Goal: Task Accomplishment & Management: Manage account settings

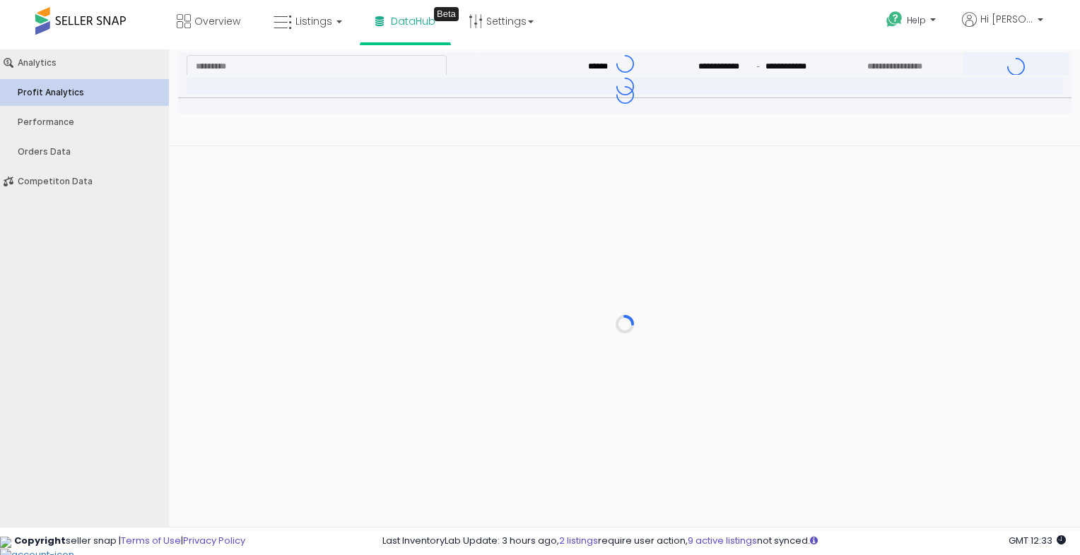
type input "***"
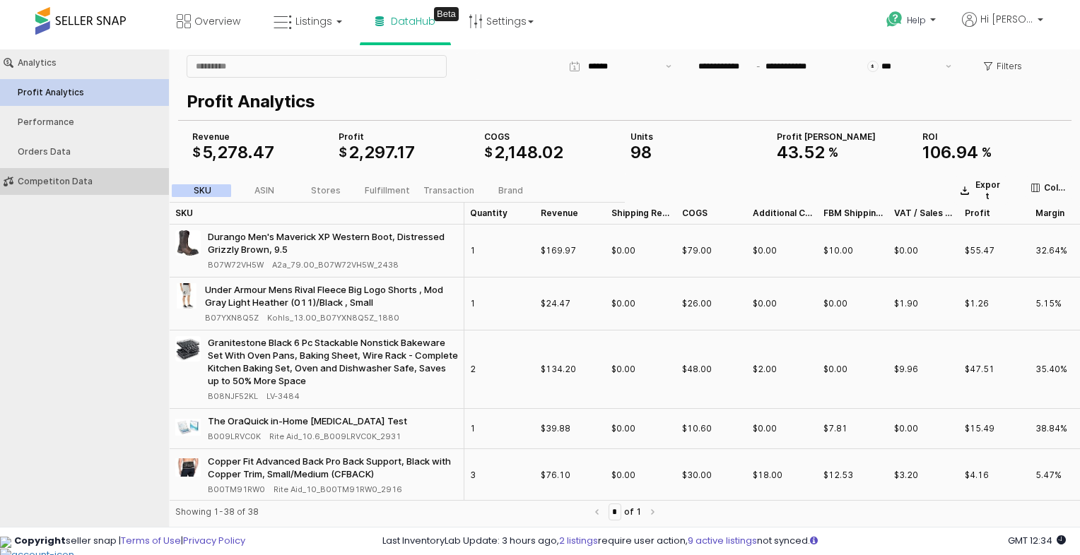
click at [86, 185] on div "Competiton Data" at bounding box center [92, 182] width 148 height 10
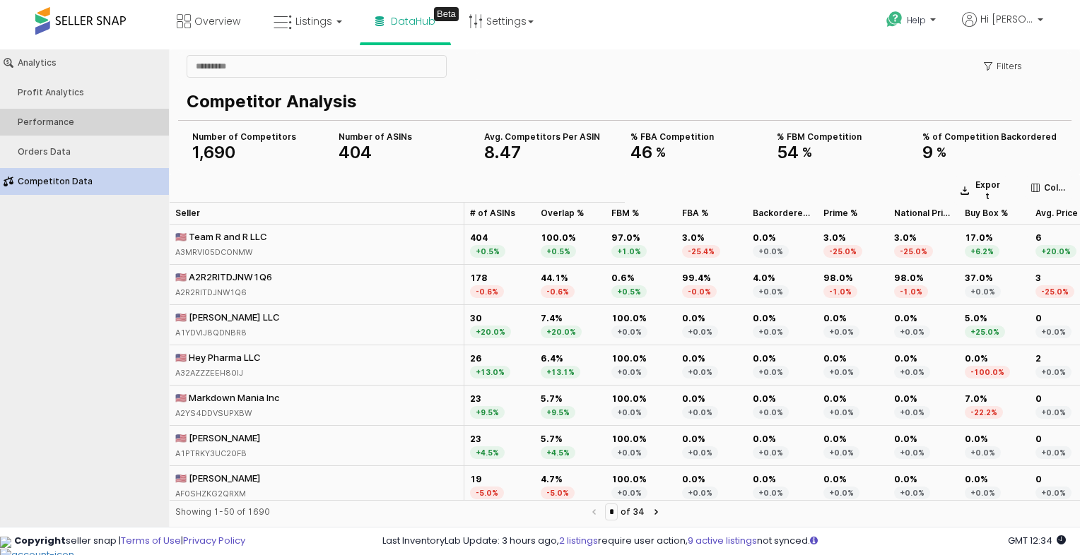
click at [100, 131] on button "Performance" at bounding box center [84, 122] width 179 height 27
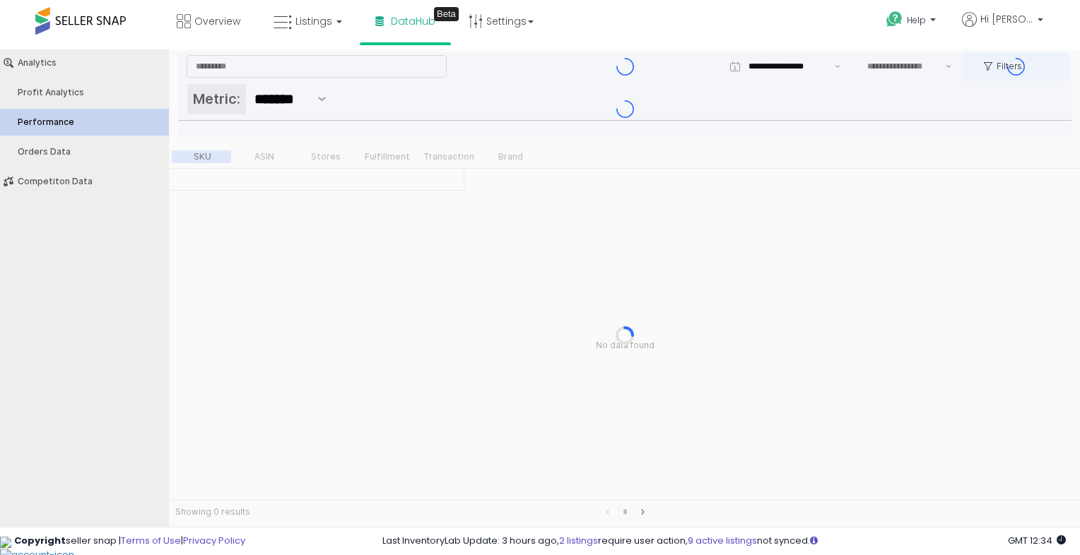
type input "***"
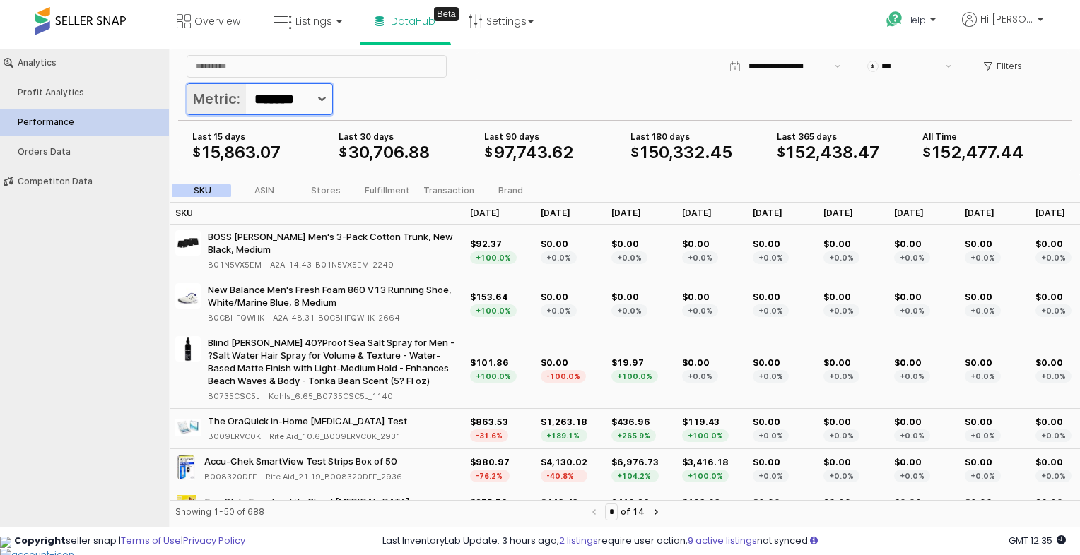
scroll to position [0, 10]
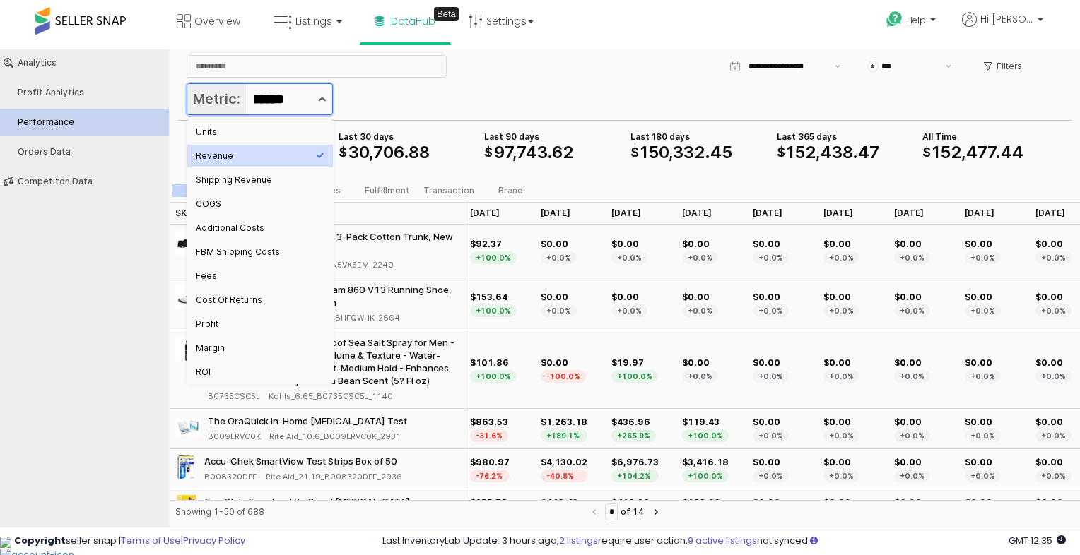
click at [329, 99] on button "Show suggestions" at bounding box center [322, 99] width 20 height 30
click at [271, 334] on div "Profit" at bounding box center [260, 324] width 146 height 23
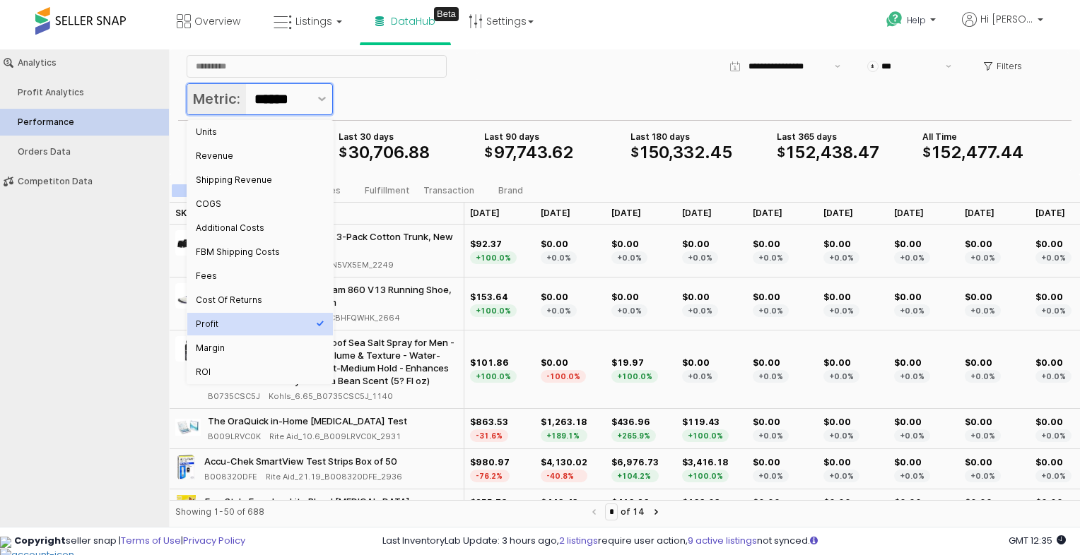
type input "******"
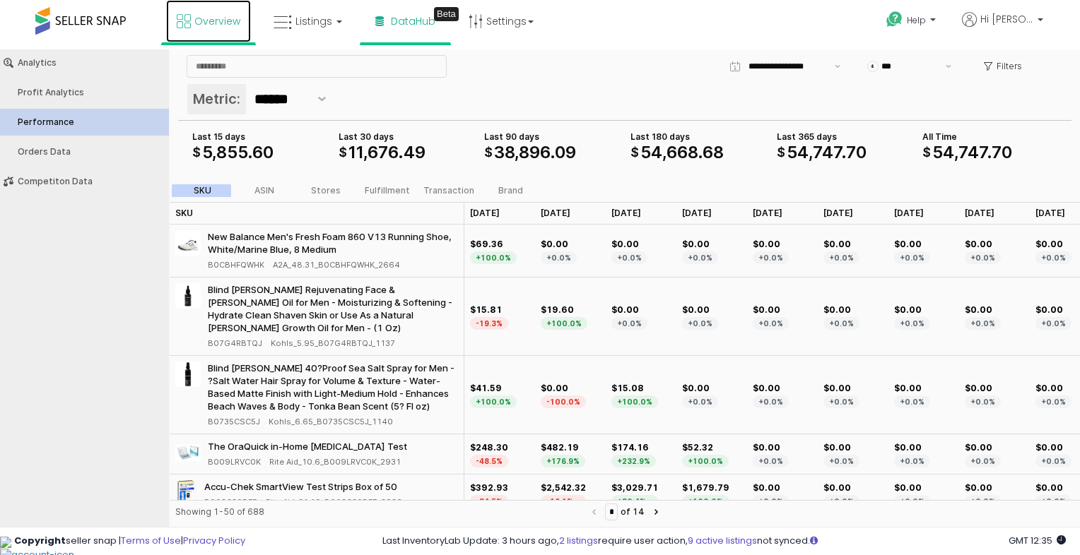
click at [204, 26] on span "Overview" at bounding box center [217, 21] width 46 height 14
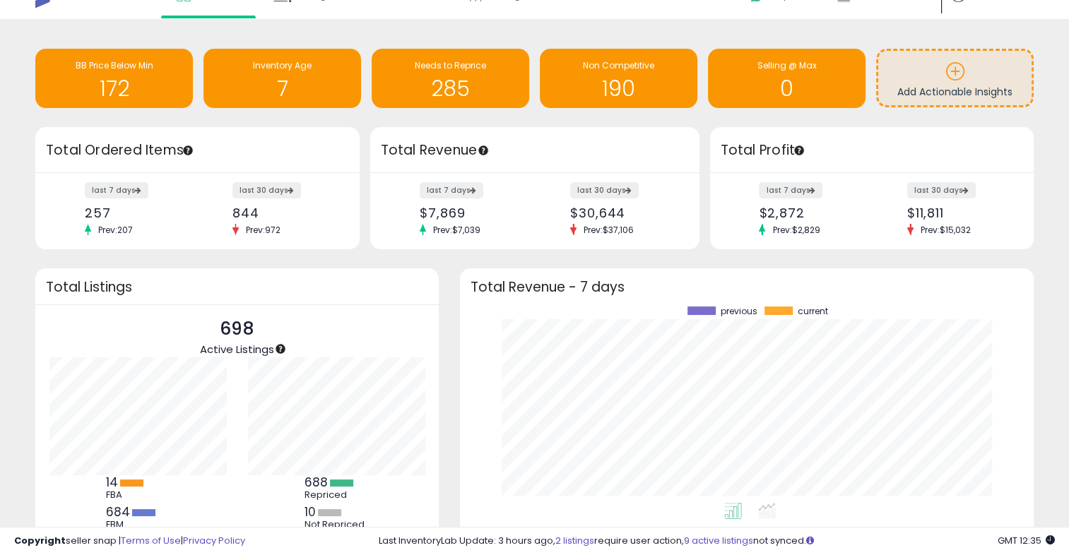
scroll to position [25, 0]
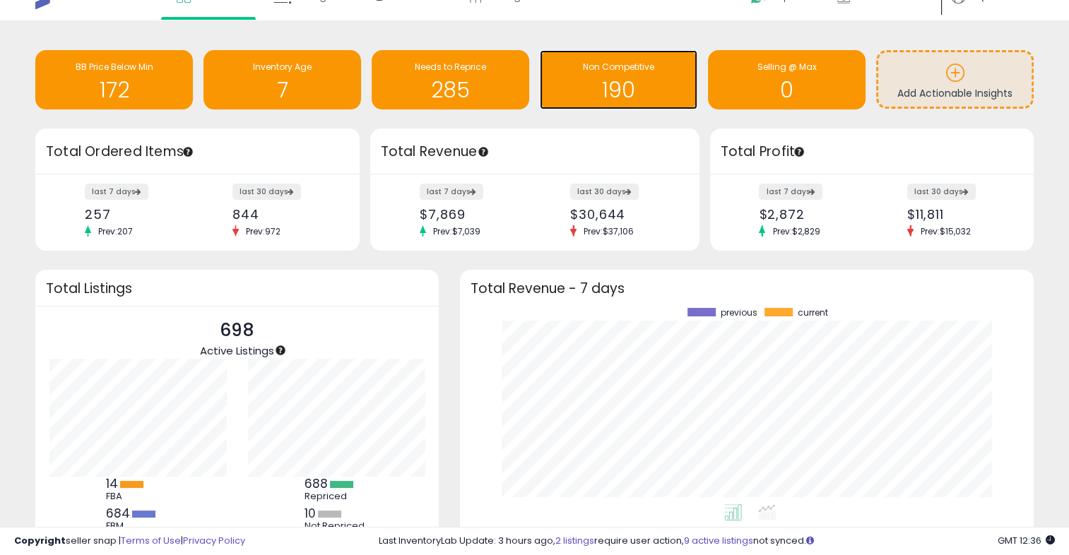
click at [616, 95] on h1 "190" at bounding box center [618, 89] width 143 height 23
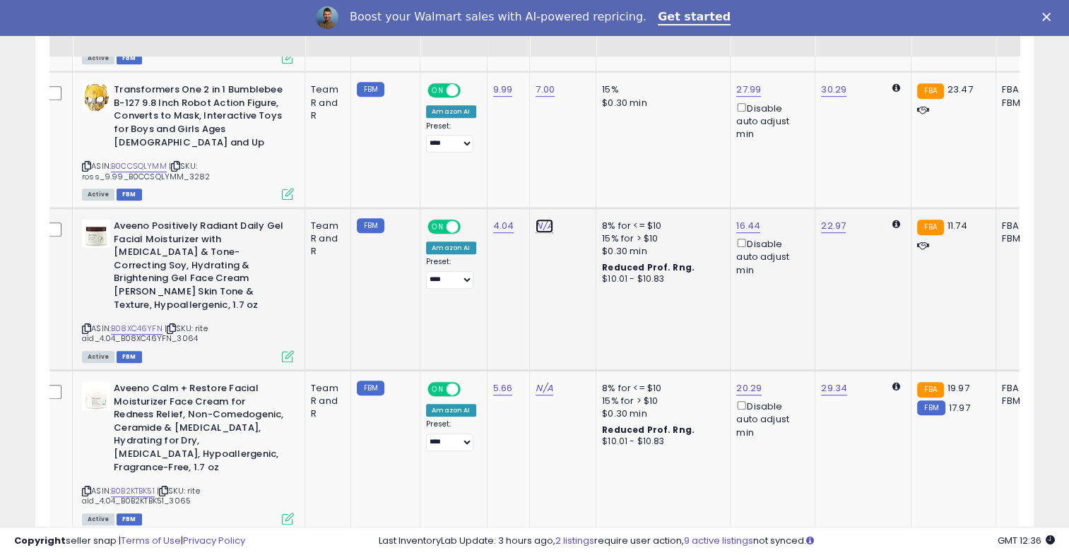
click at [540, 219] on link "N/A" at bounding box center [544, 226] width 17 height 14
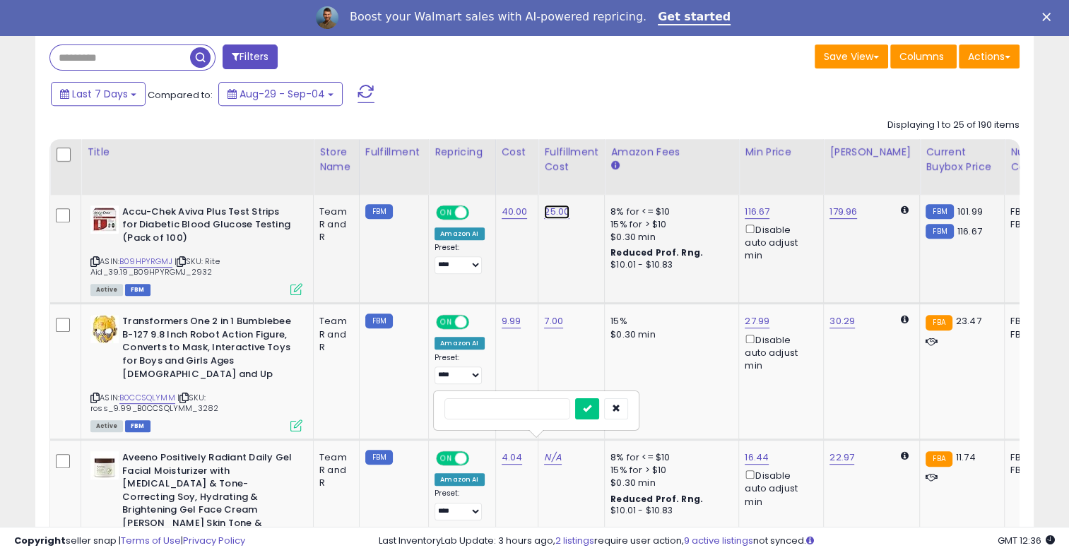
click at [558, 210] on link "25.00" at bounding box center [556, 212] width 25 height 14
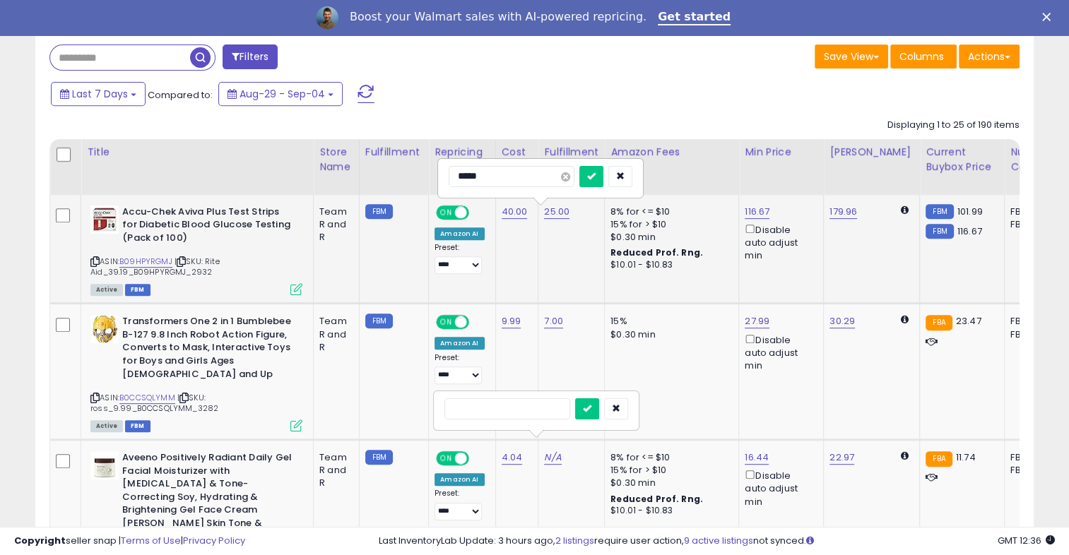
click at [570, 176] on span at bounding box center [565, 176] width 9 height 9
type input "*"
click at [604, 174] on button "submit" at bounding box center [592, 176] width 24 height 21
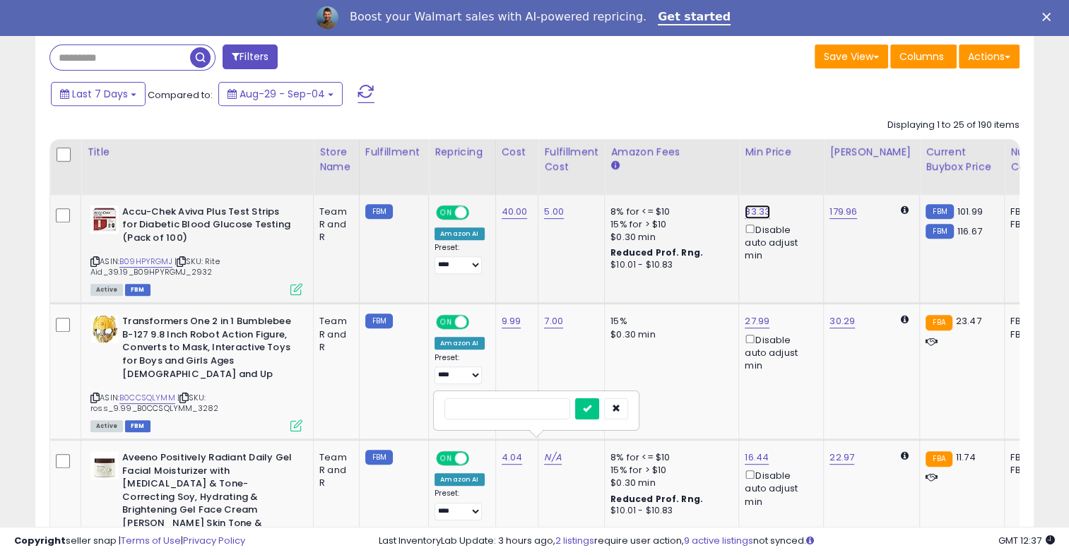
click at [754, 212] on link "83.33" at bounding box center [757, 212] width 25 height 14
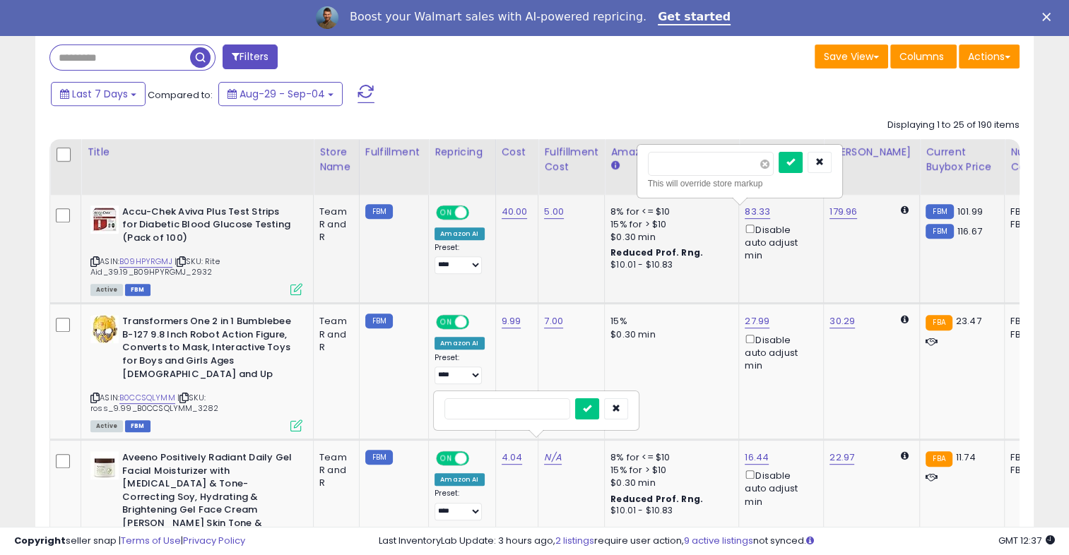
click at [770, 163] on span at bounding box center [764, 164] width 9 height 9
type input "******"
click at [795, 160] on icon "submit" at bounding box center [791, 162] width 8 height 8
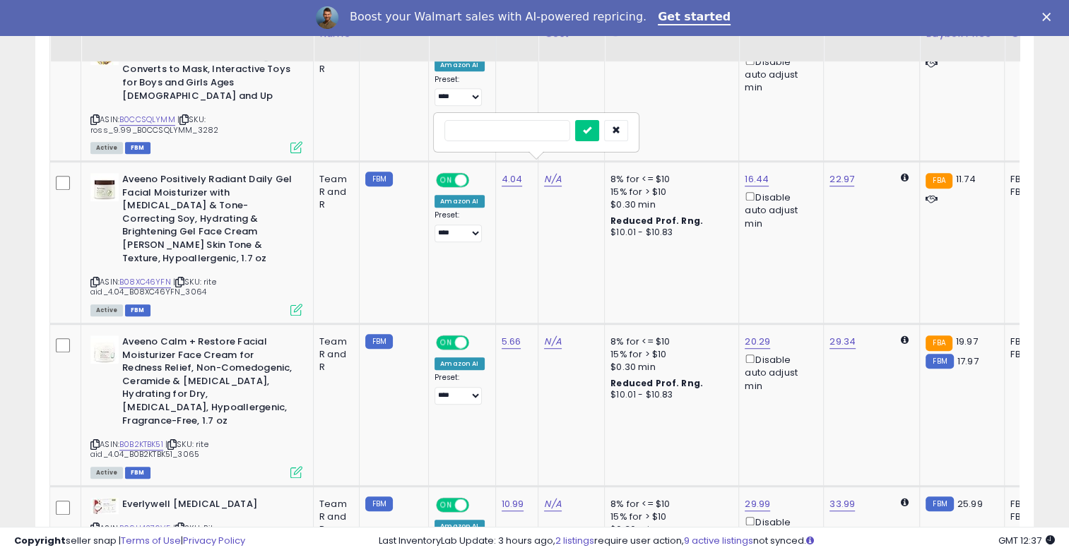
scroll to position [858, 0]
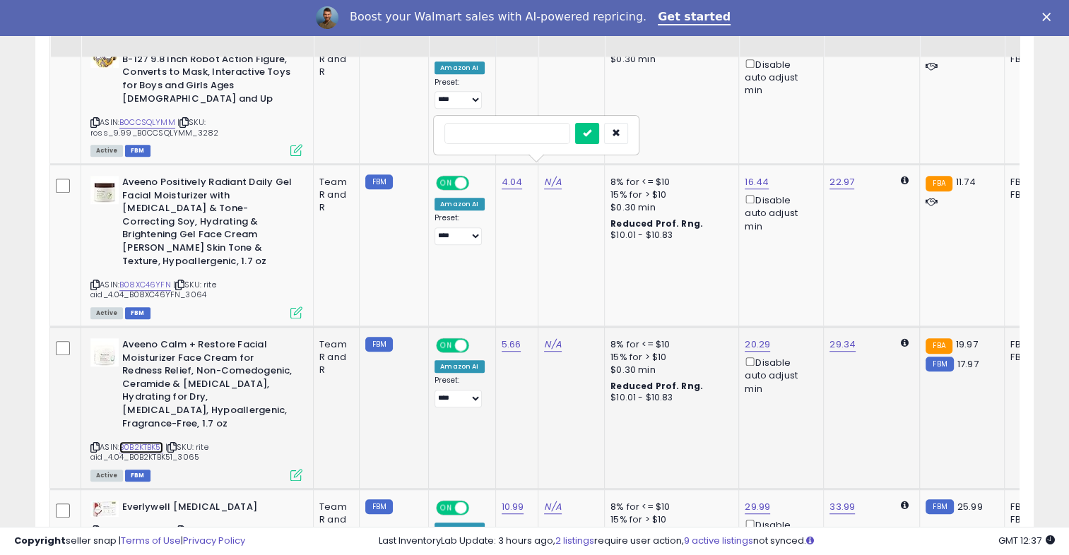
click at [139, 442] on link "B0B2KTBK51" at bounding box center [141, 448] width 44 height 12
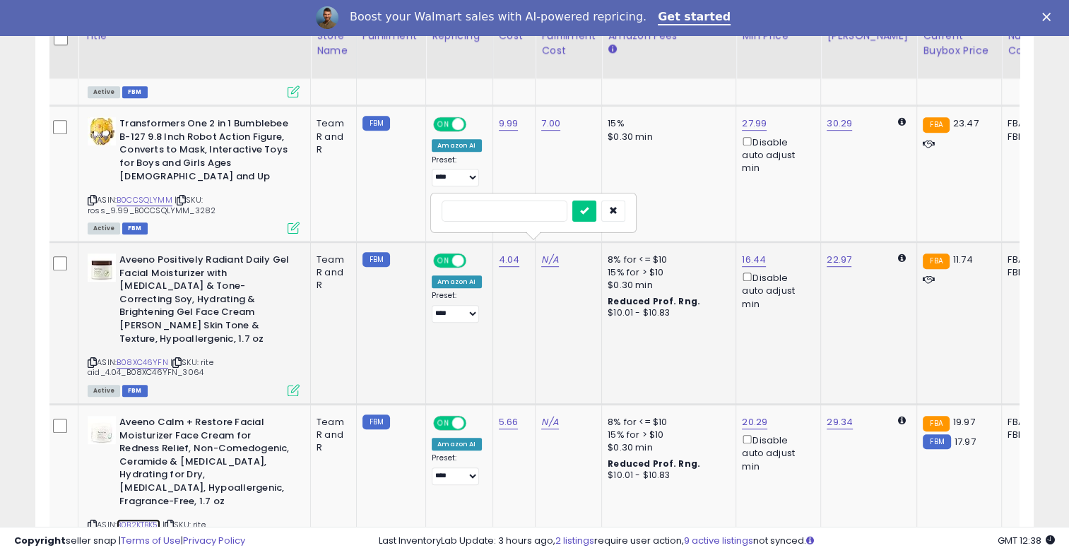
scroll to position [892, 0]
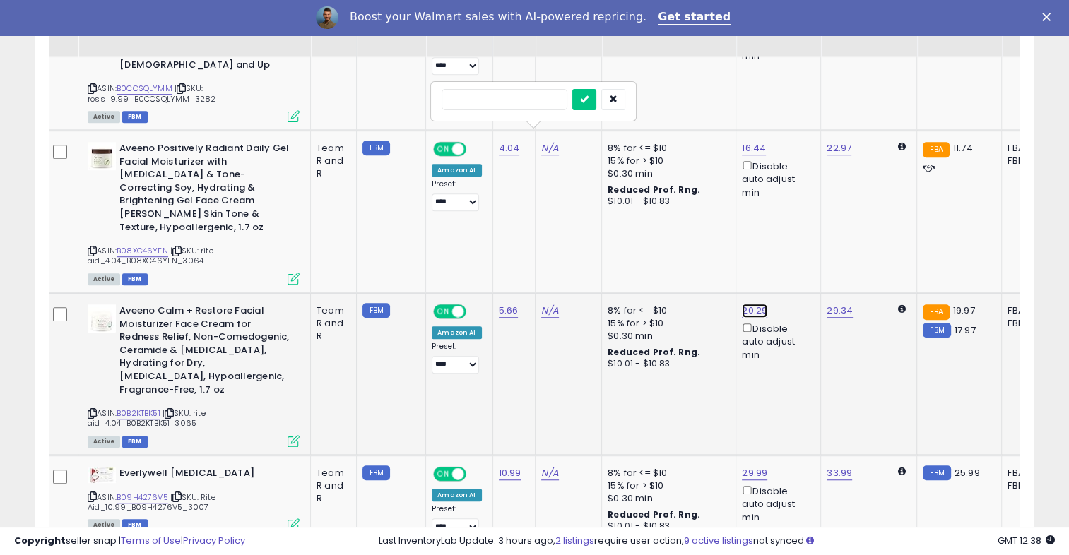
click at [745, 304] on link "20.29" at bounding box center [754, 311] width 25 height 14
click at [767, 236] on span at bounding box center [762, 235] width 9 height 9
type input "*****"
click at [792, 230] on icon "submit" at bounding box center [788, 233] width 8 height 8
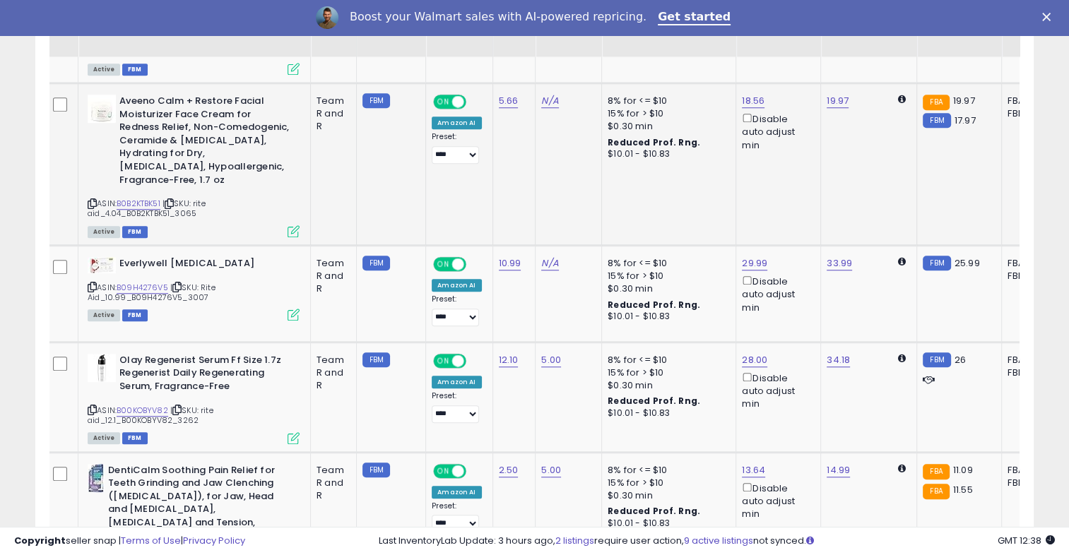
scroll to position [1101, 0]
click at [143, 283] on link "B09H4276V5" at bounding box center [143, 289] width 52 height 12
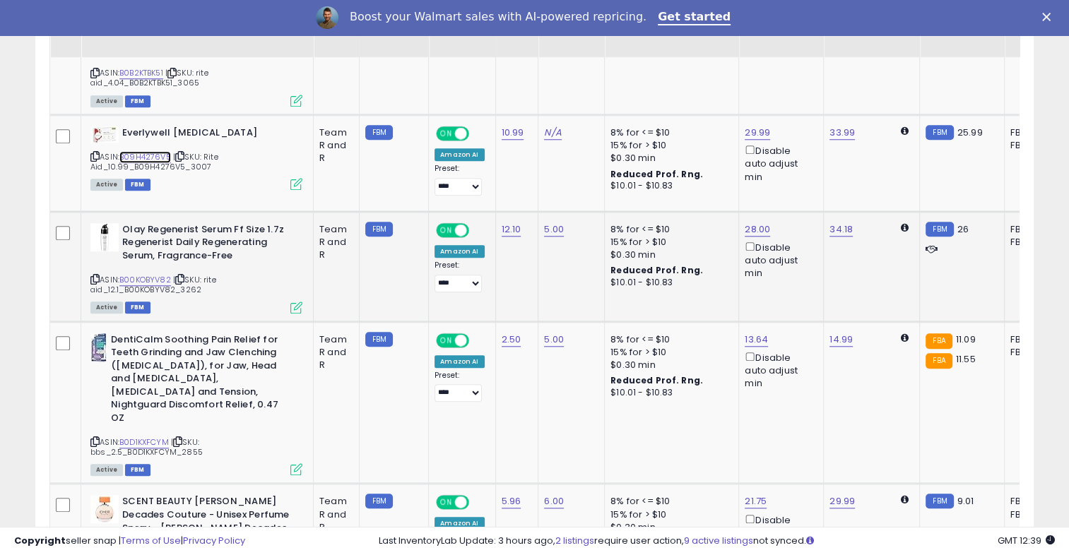
scroll to position [0, 0]
click at [151, 274] on link "B00KOBYV82" at bounding box center [145, 280] width 52 height 12
click at [745, 223] on link "28.00" at bounding box center [757, 230] width 25 height 14
click at [770, 145] on span at bounding box center [764, 144] width 9 height 9
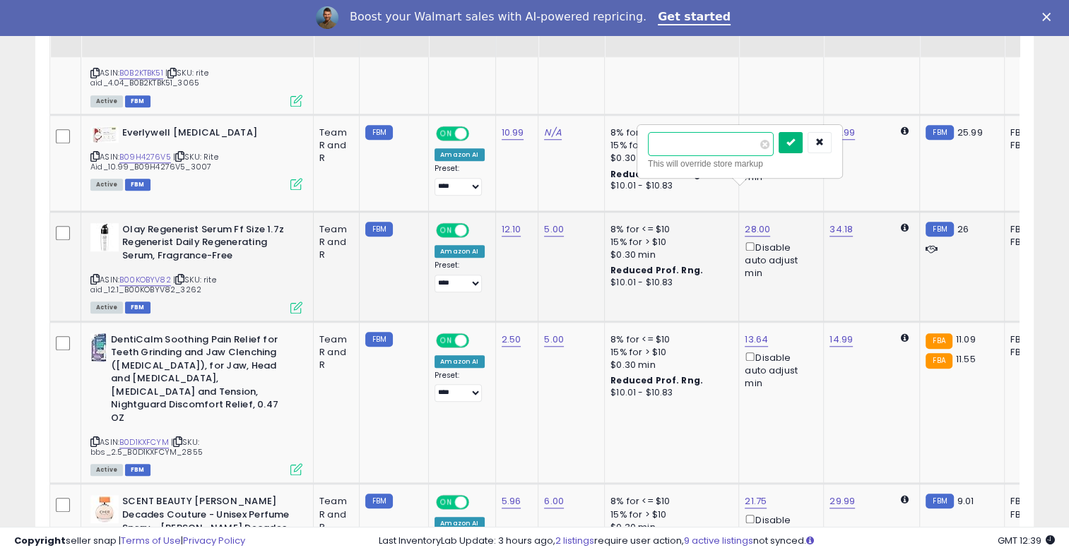
type input "**"
click at [795, 142] on icon "submit" at bounding box center [791, 142] width 8 height 8
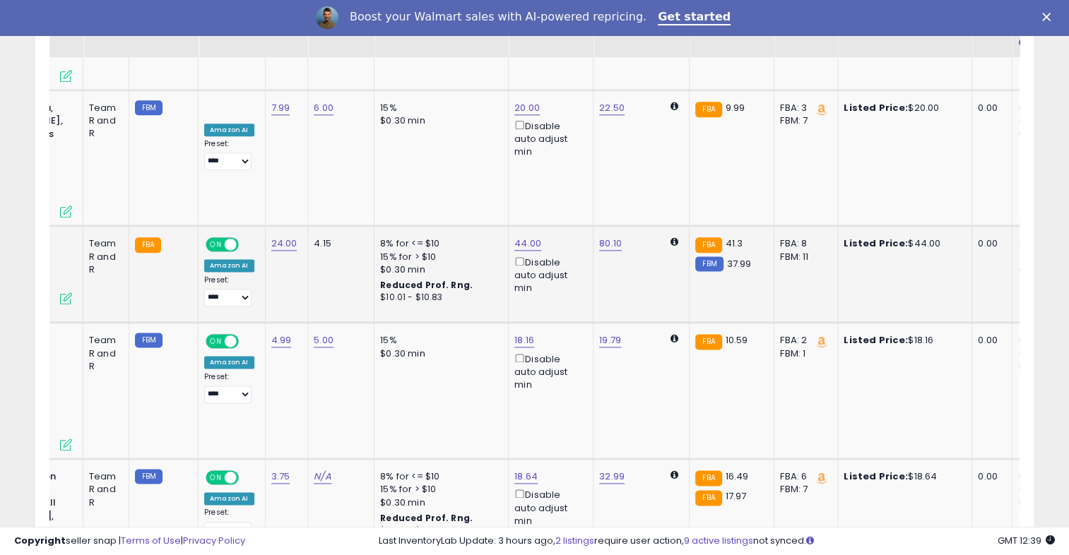
scroll to position [0, 304]
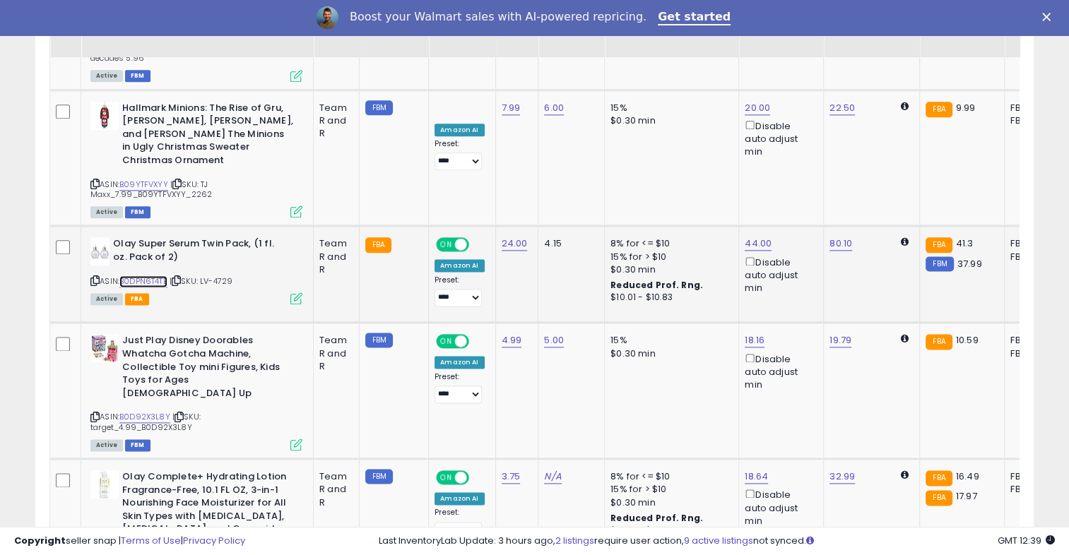
click at [136, 276] on link "B0DPN6T4TB" at bounding box center [143, 282] width 48 height 12
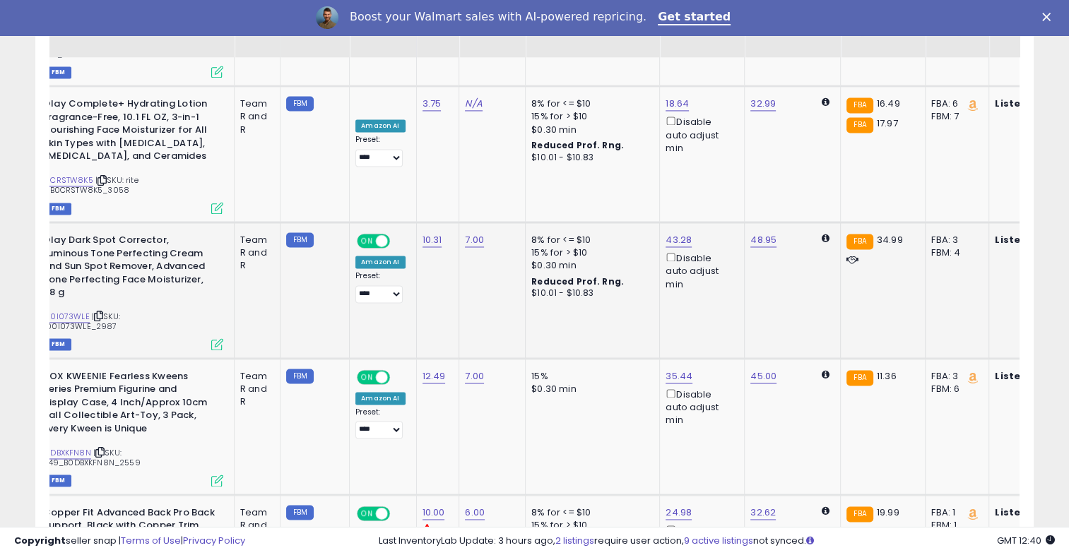
scroll to position [0, 79]
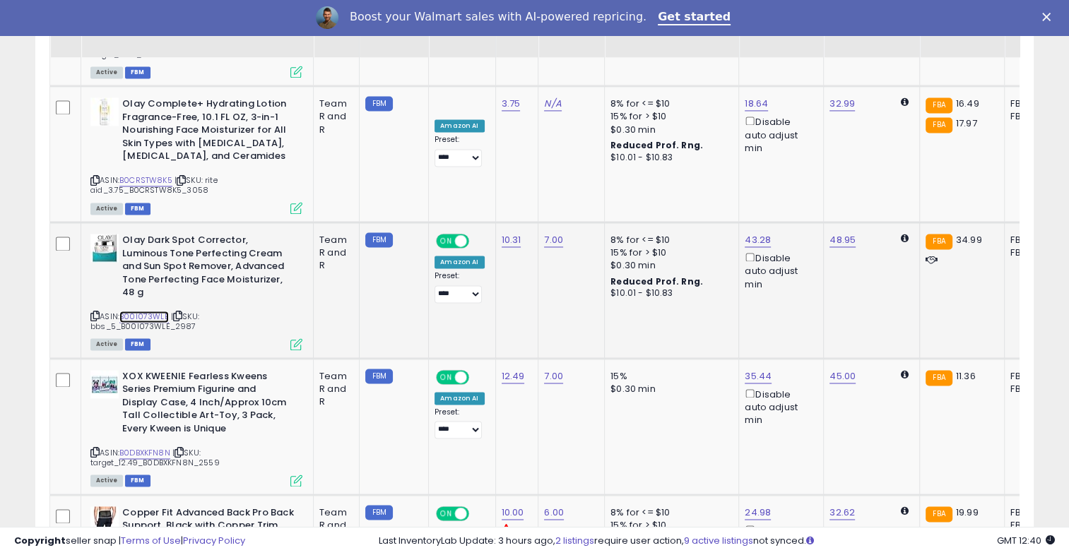
click at [151, 311] on link "B00I073WLE" at bounding box center [143, 317] width 49 height 12
click at [746, 233] on link "43.28" at bounding box center [758, 240] width 26 height 14
click at [770, 90] on span at bounding box center [764, 90] width 9 height 9
type input "*****"
click at [803, 86] on button "submit" at bounding box center [791, 88] width 24 height 21
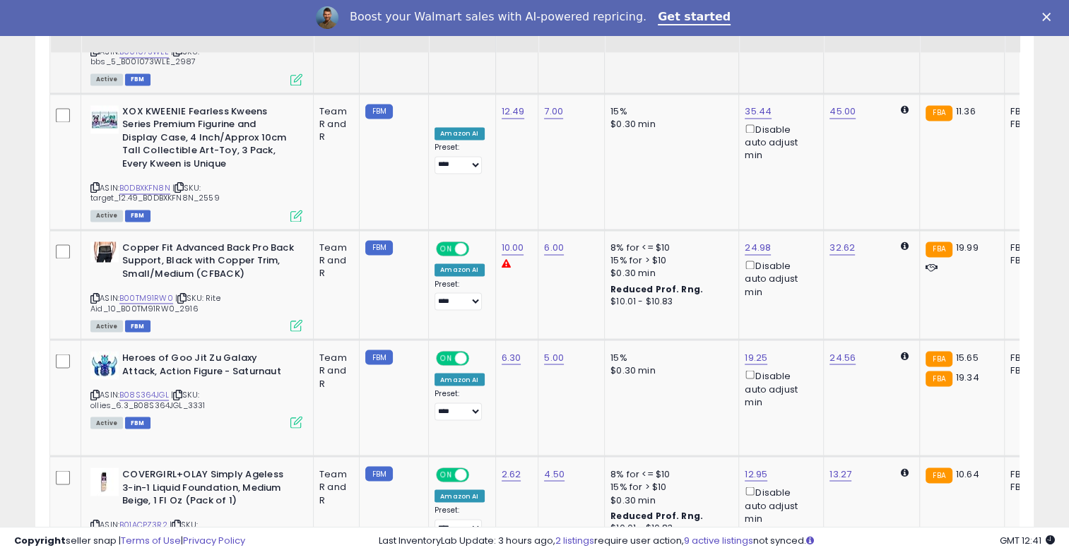
scroll to position [2399, 0]
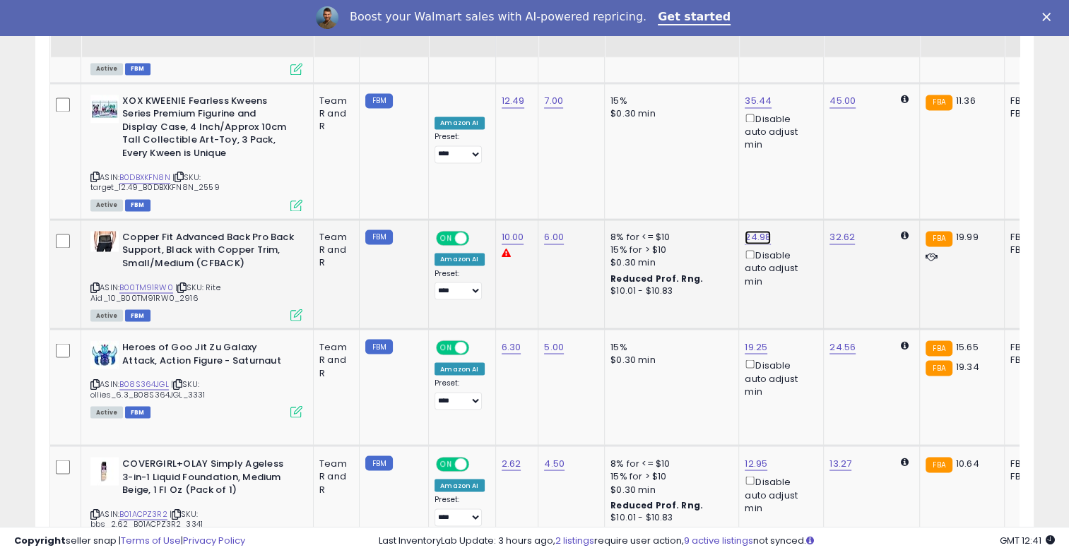
click at [745, 230] on link "24.98" at bounding box center [758, 237] width 26 height 14
click at [770, 71] on span at bounding box center [764, 73] width 9 height 9
type input "*****"
click at [795, 74] on icon "submit" at bounding box center [791, 70] width 8 height 8
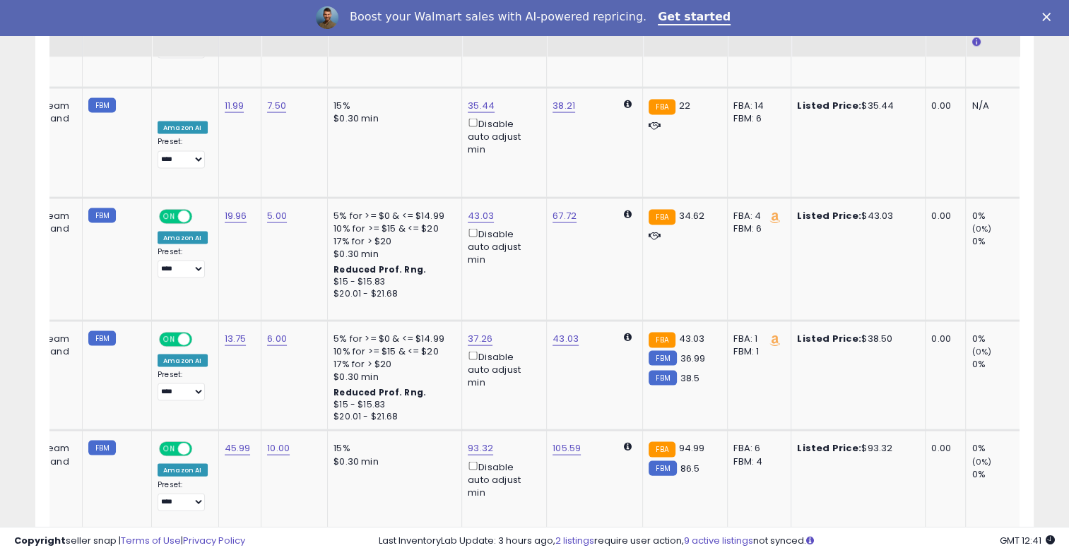
scroll to position [0, 282]
